Goal: Find specific page/section

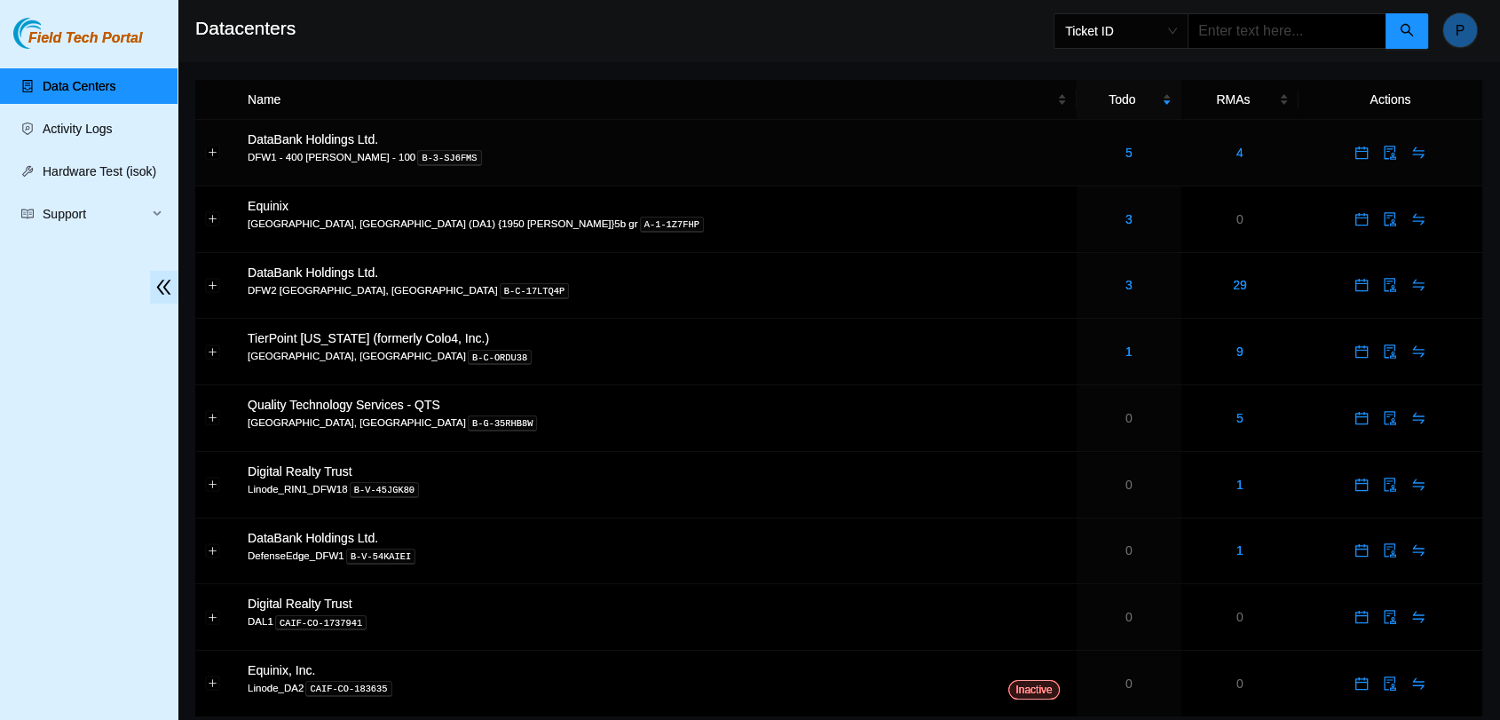
click at [1077, 171] on td "5" at bounding box center [1129, 153] width 105 height 67
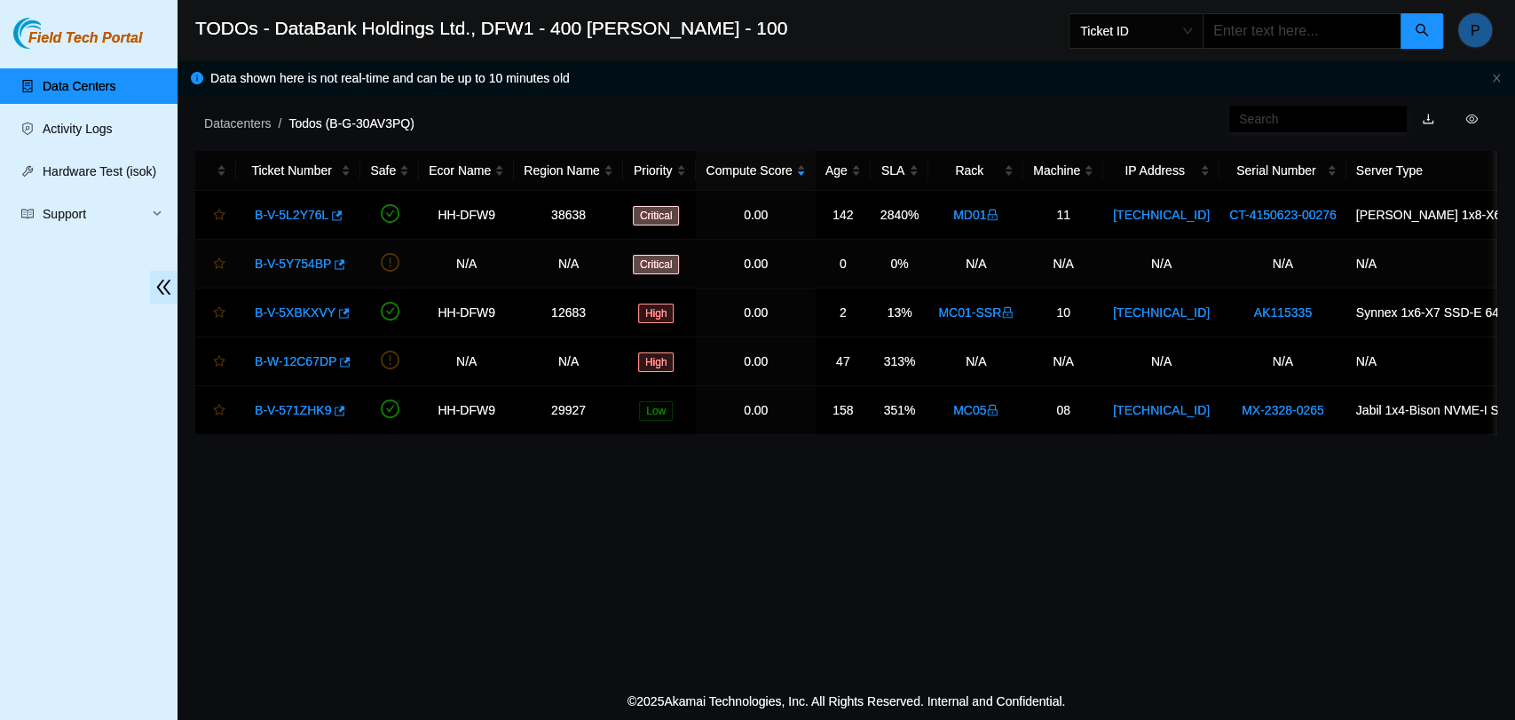
click at [260, 265] on link "B-V-5Y754BP" at bounding box center [293, 264] width 76 height 14
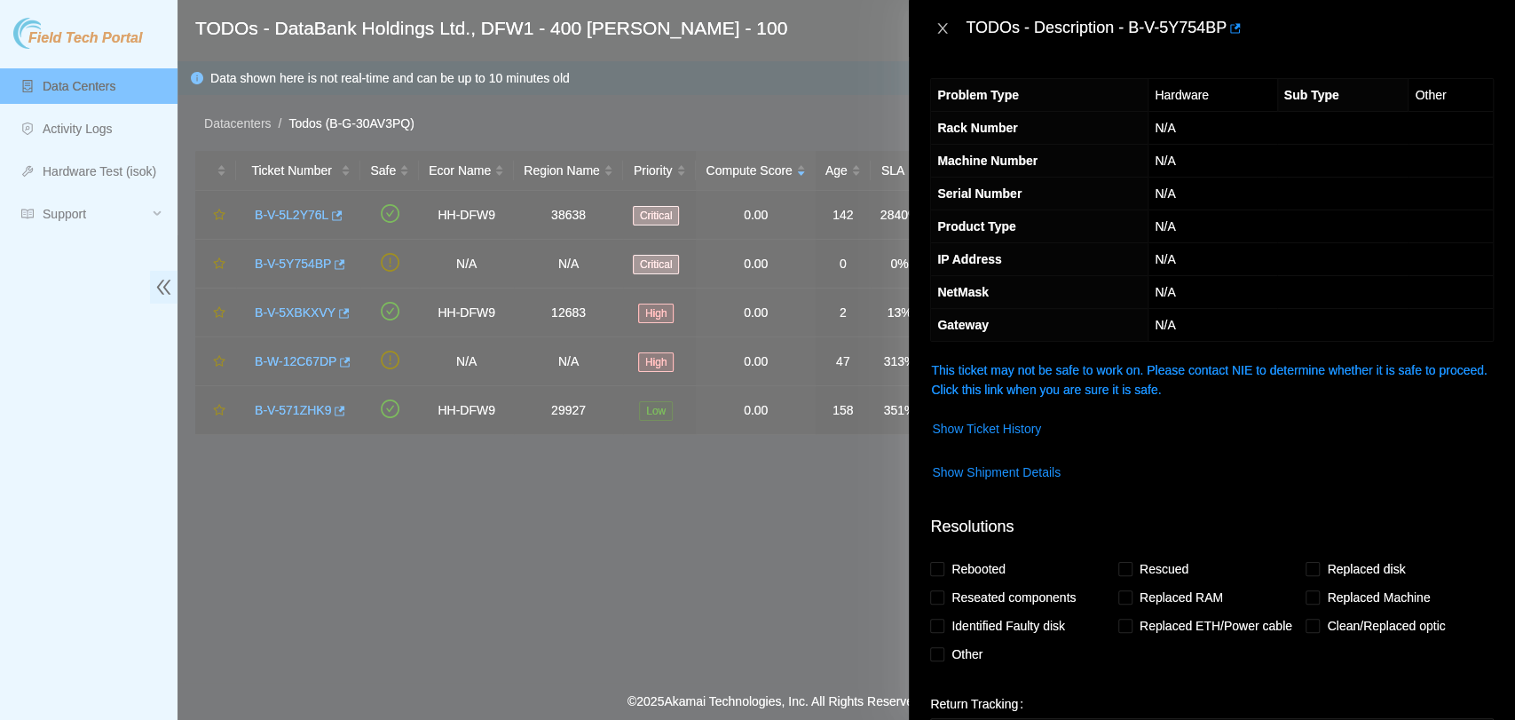
click at [944, 34] on icon "close" at bounding box center [943, 28] width 14 height 14
